Goal: Task Accomplishment & Management: Use online tool/utility

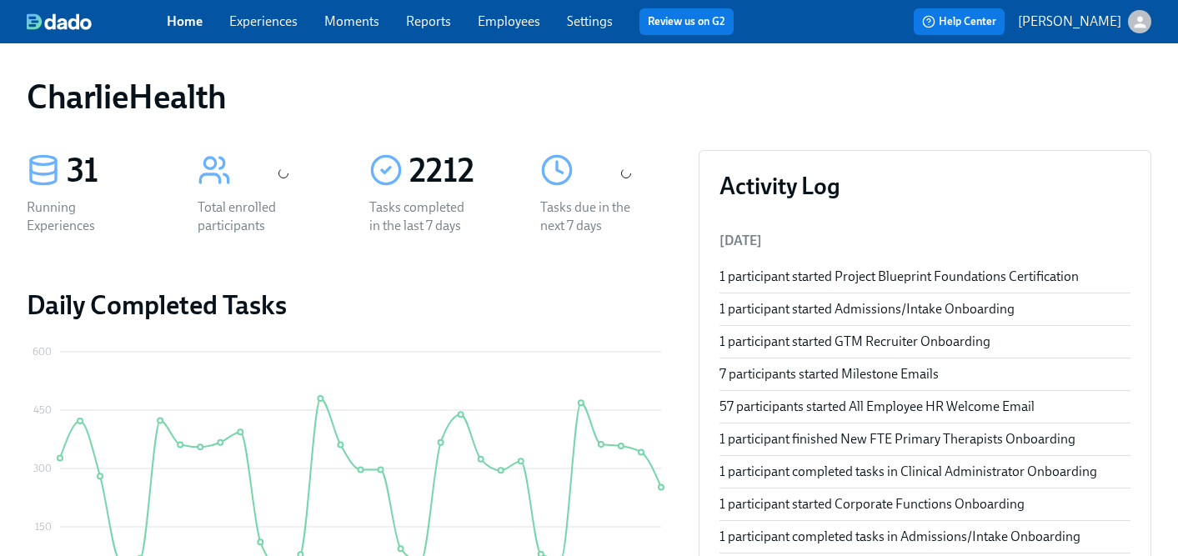
click at [263, 23] on link "Experiences" at bounding box center [263, 21] width 68 height 16
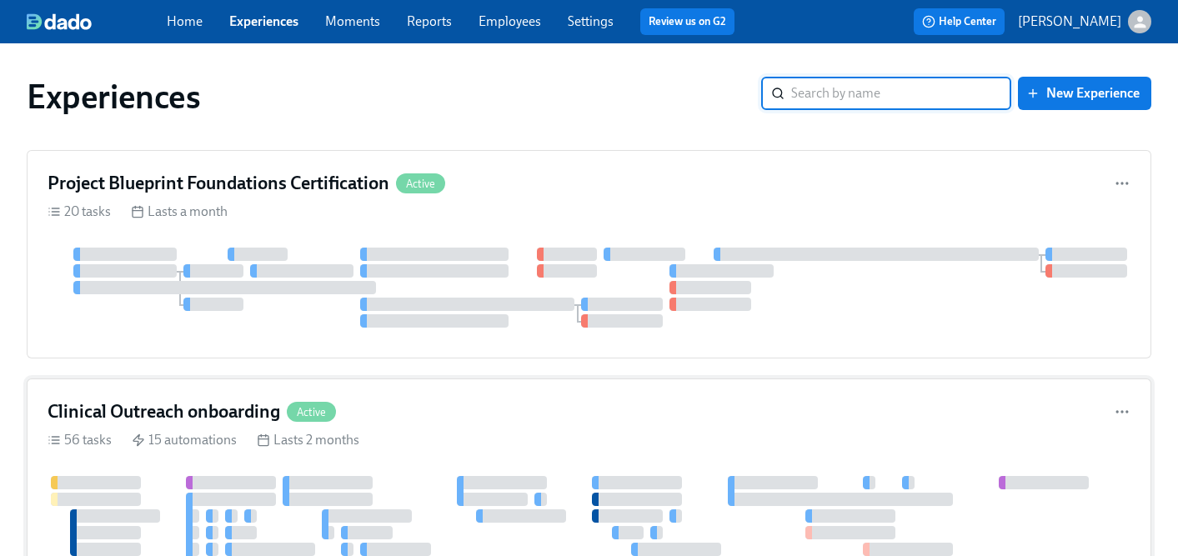
click at [218, 418] on h4 "Clinical Outreach onboarding" at bounding box center [164, 411] width 233 height 25
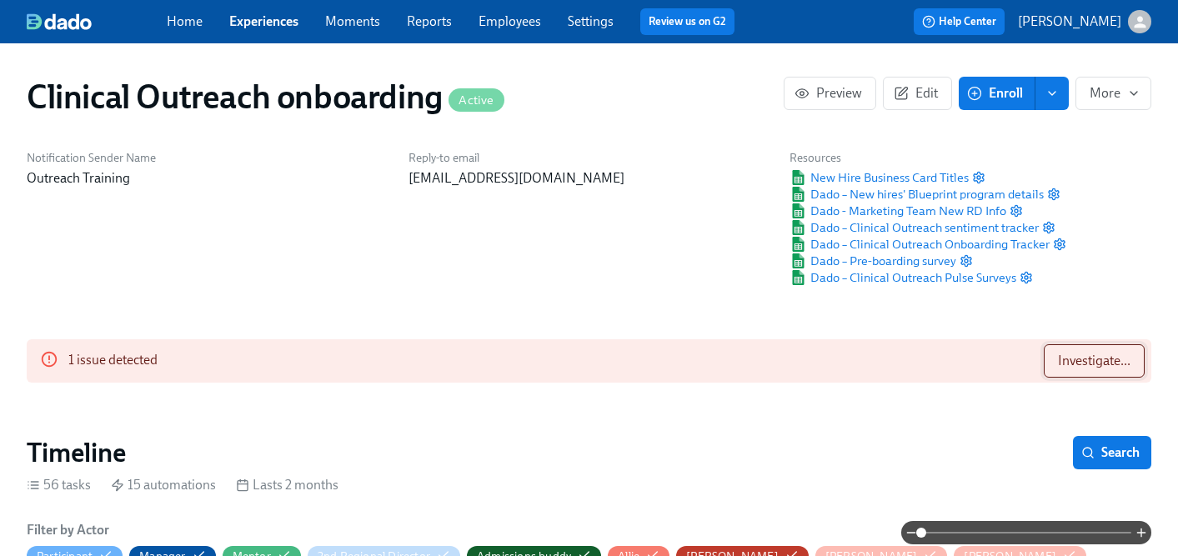
scroll to position [0, 10792]
click at [1064, 367] on span "Investigate..." at bounding box center [1094, 361] width 73 height 17
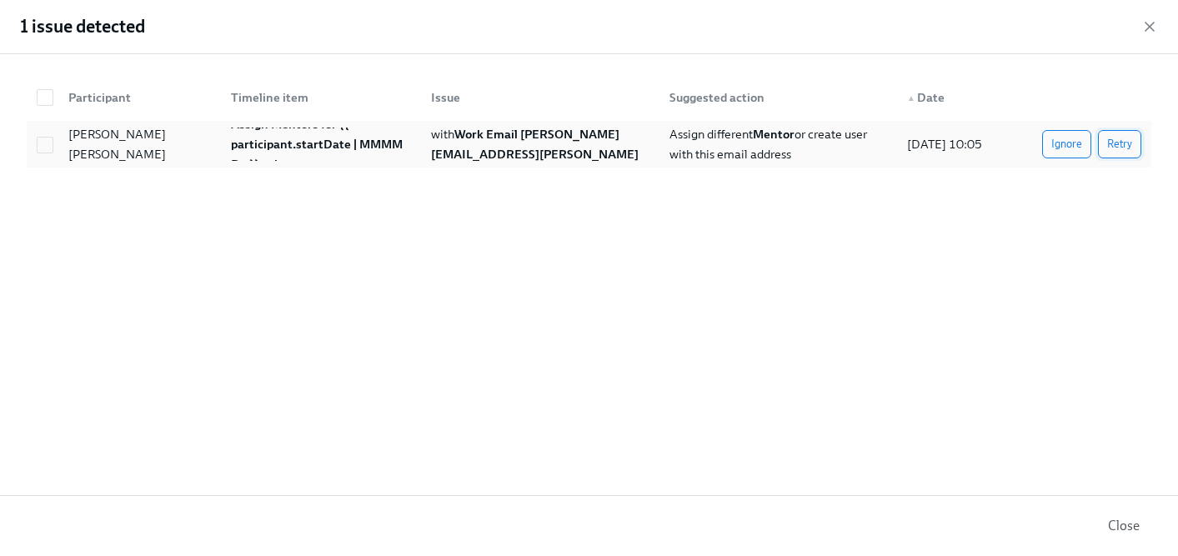
click at [1110, 148] on span "Retry" at bounding box center [1119, 144] width 25 height 17
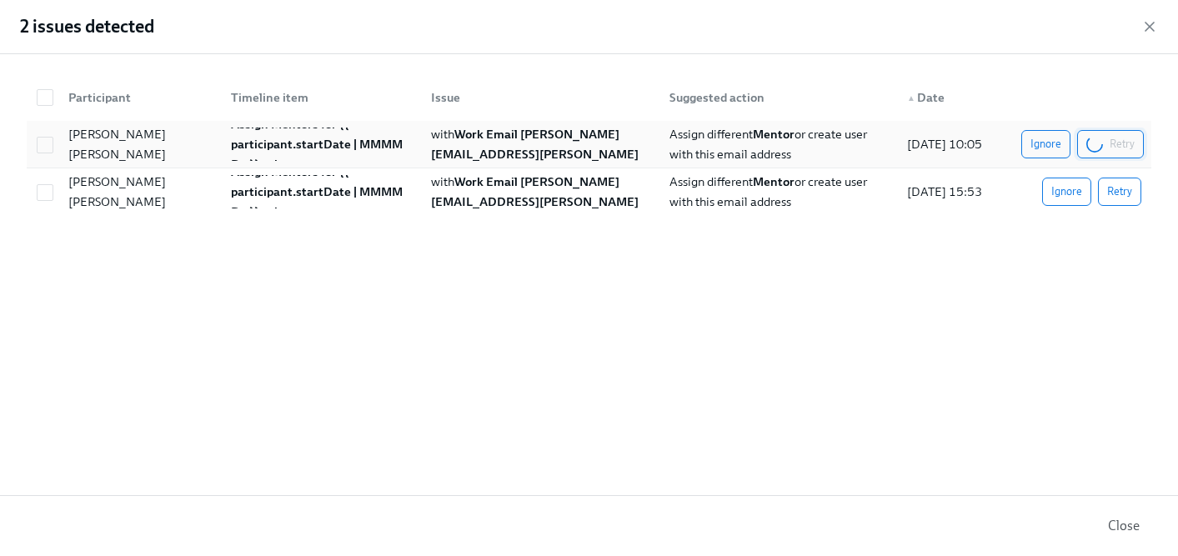
scroll to position [0, 19143]
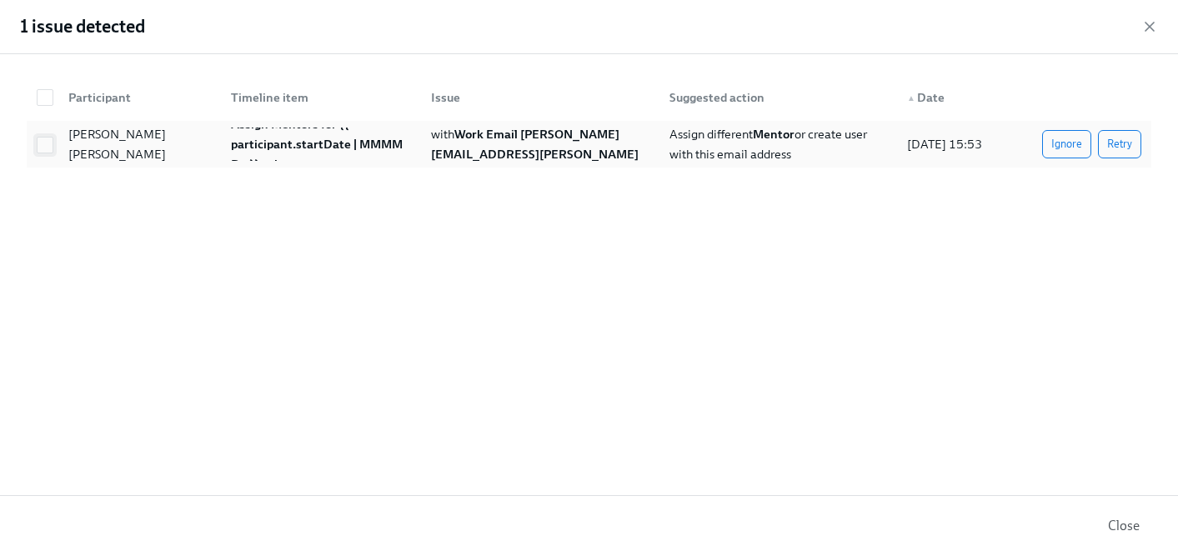
click at [43, 145] on input "checkbox" at bounding box center [45, 145] width 15 height 15
checkbox input "true"
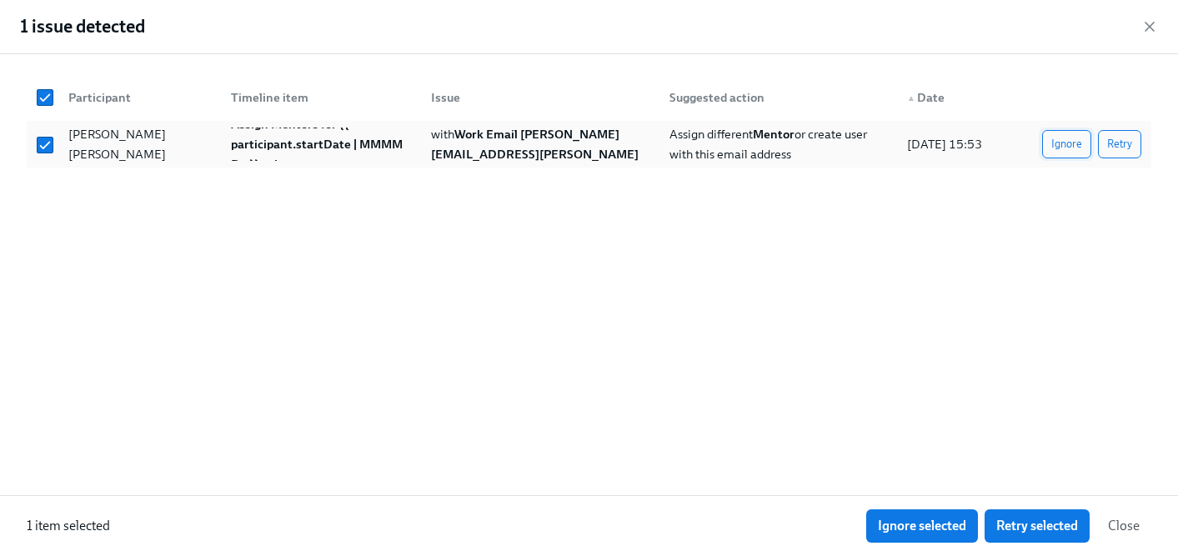
click at [1064, 137] on span "Ignore" at bounding box center [1066, 144] width 31 height 17
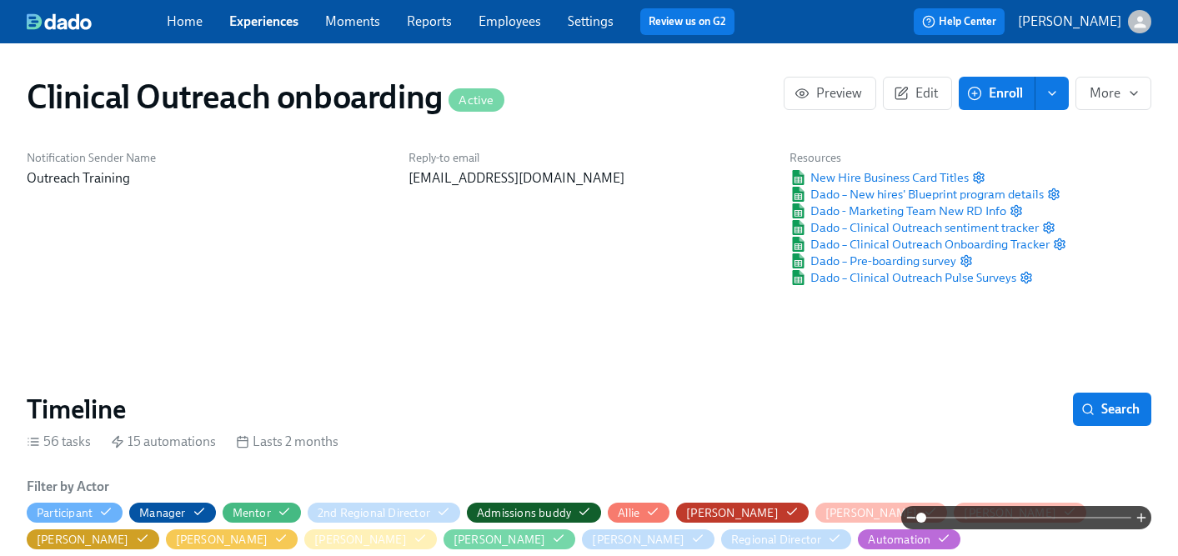
click at [1083, 172] on div "Notification Sender Name Outreach Training Reply-to email [EMAIL_ADDRESS][DOMAI…" at bounding box center [589, 218] width 1144 height 156
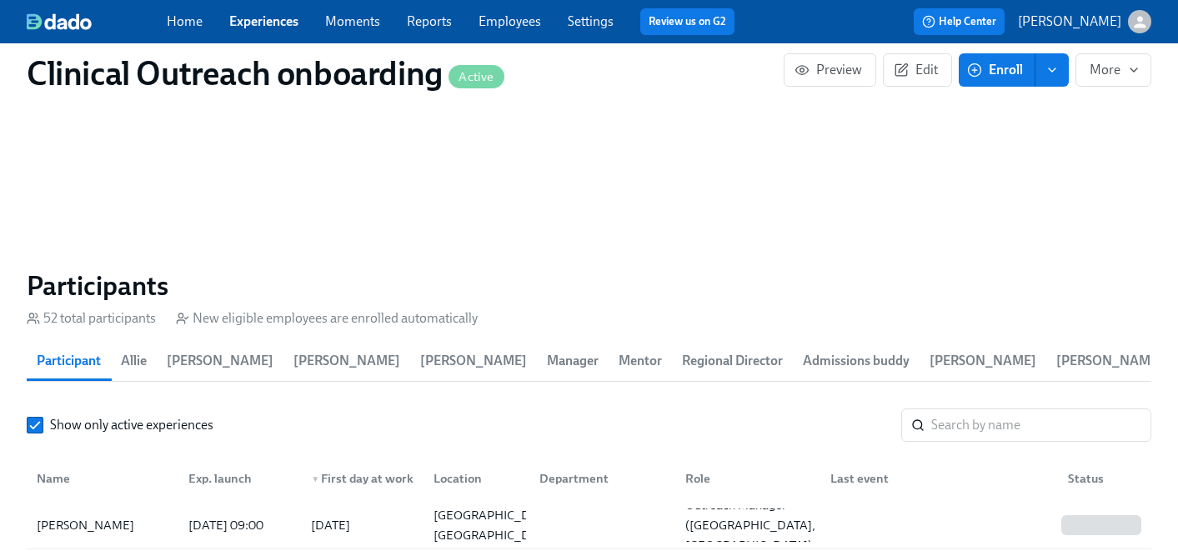
scroll to position [2186, 0]
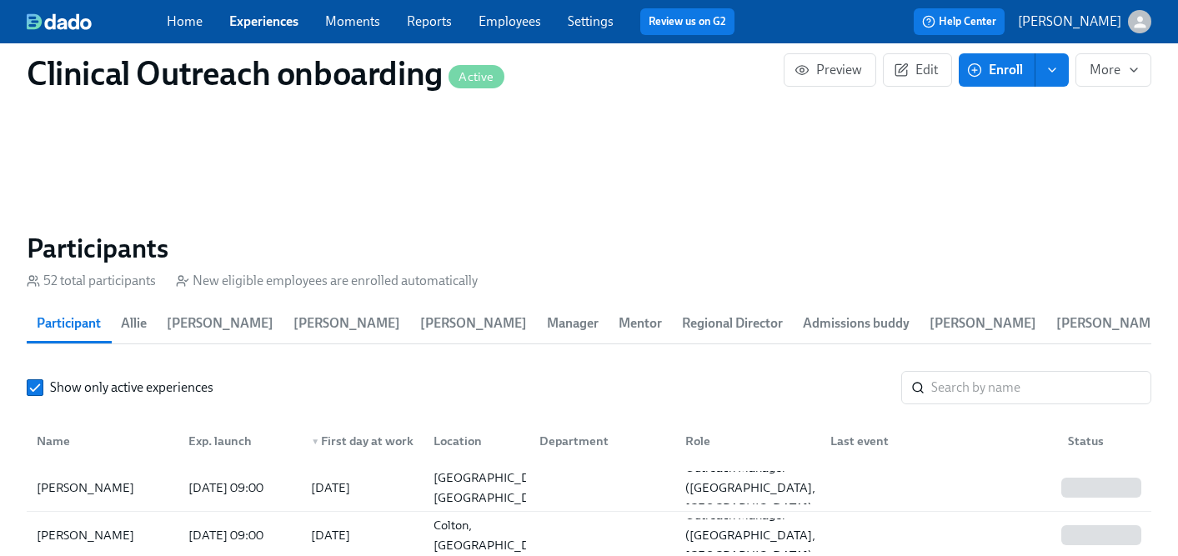
click at [989, 365] on section "Participants 52 total participants New eligible employees are enrolled automati…" at bounding box center [589, 533] width 1124 height 603
click at [989, 394] on input "search" at bounding box center [1041, 387] width 220 height 33
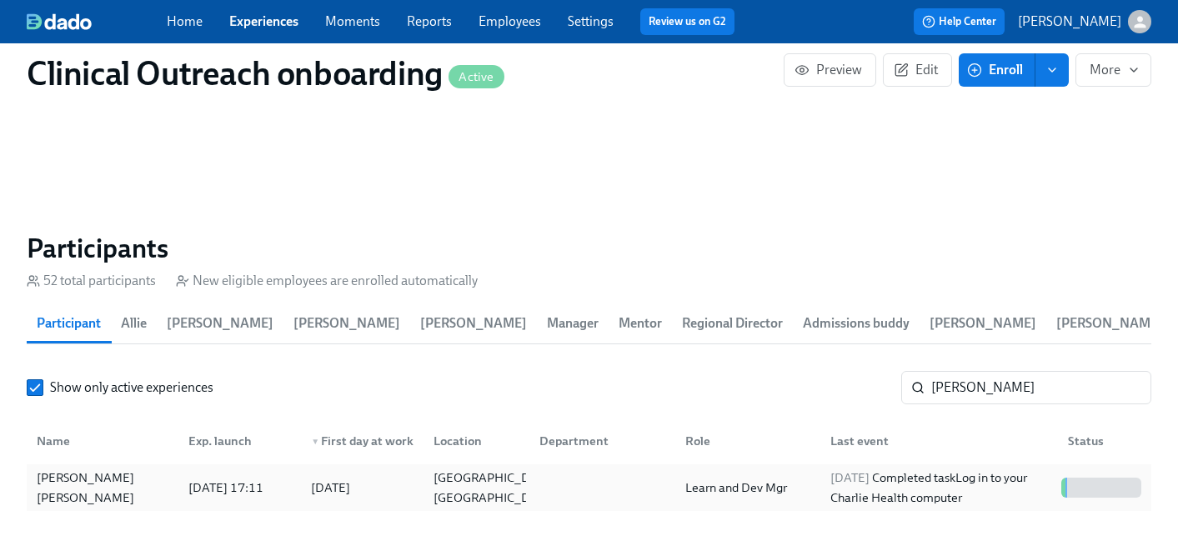
click at [352, 476] on div "[DATE]" at bounding box center [359, 487] width 123 height 33
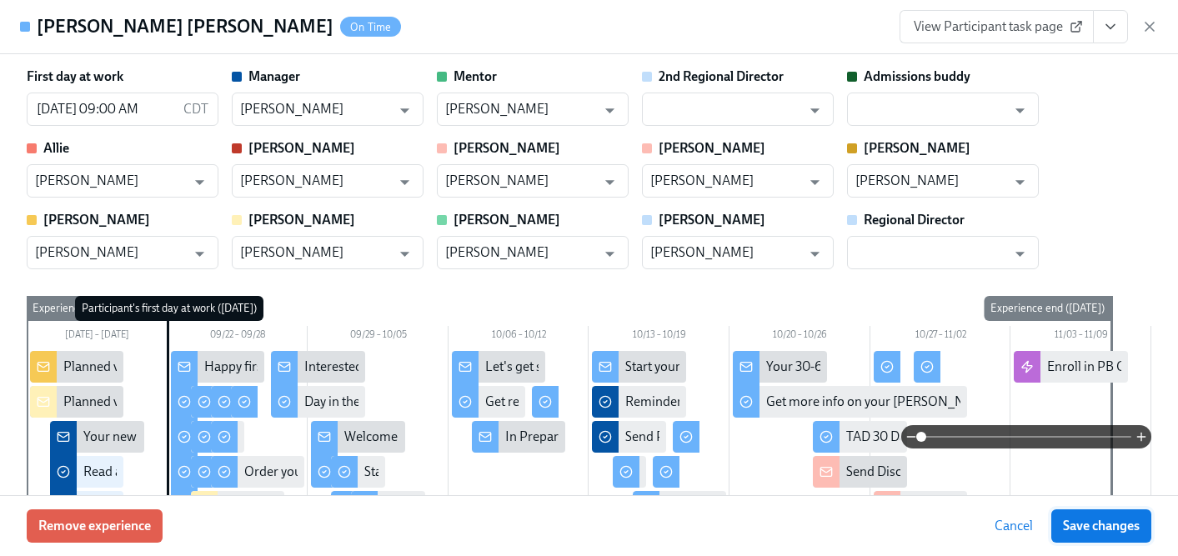
click at [1100, 528] on span "Save changes" at bounding box center [1101, 526] width 77 height 17
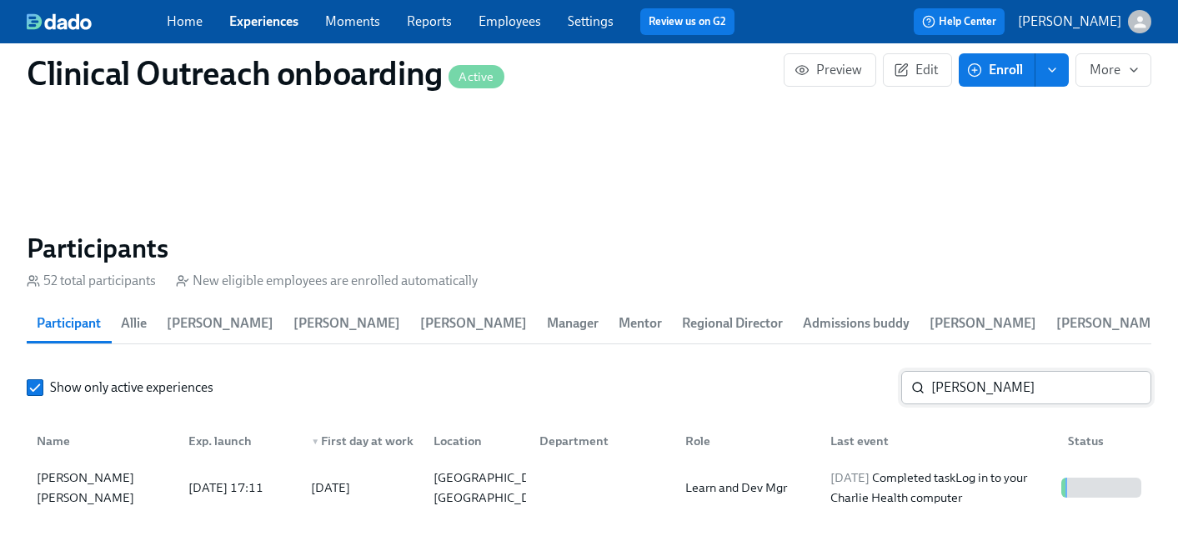
click at [999, 391] on input "[PERSON_NAME]" at bounding box center [1041, 387] width 220 height 33
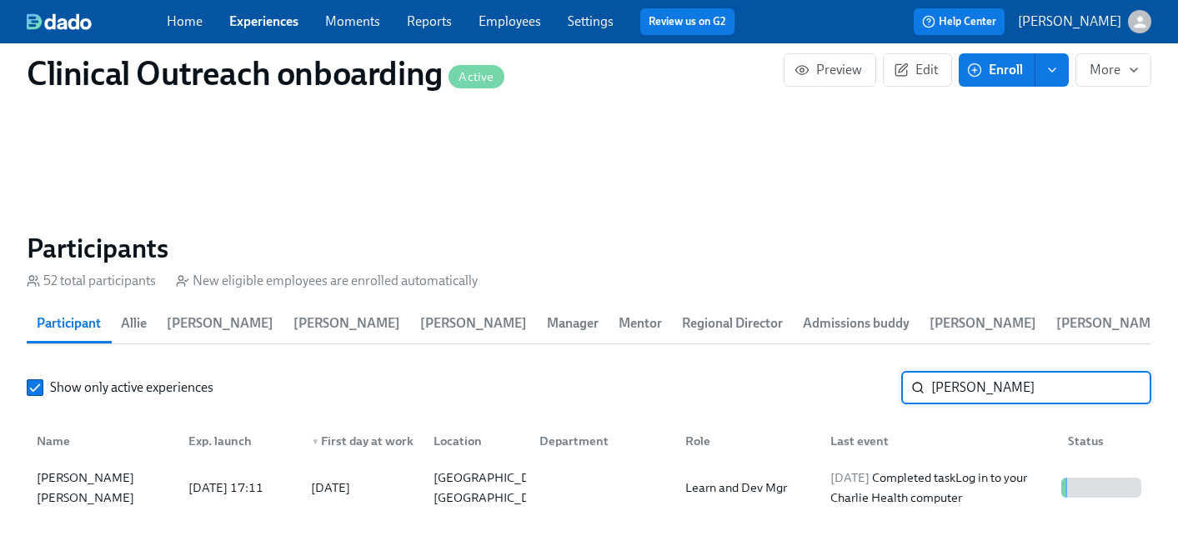
click at [999, 391] on input "[PERSON_NAME]" at bounding box center [1041, 387] width 220 height 33
type input "[PERSON_NAME]"
